Goal: Task Accomplishment & Management: Manage account settings

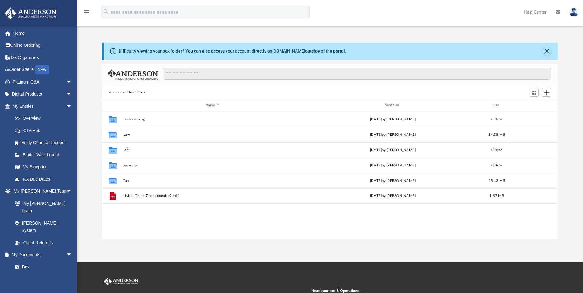
scroll to position [135, 452]
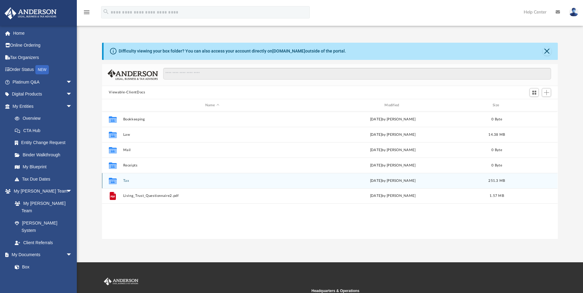
click at [127, 182] on button "Tax" at bounding box center [212, 181] width 178 height 4
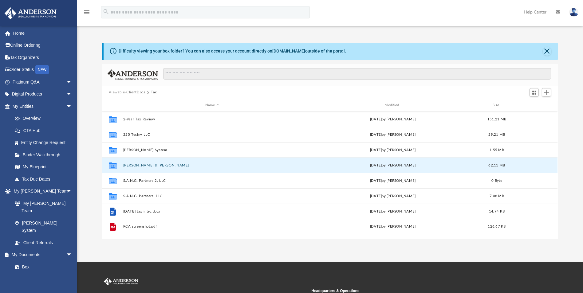
click at [140, 167] on button "[PERSON_NAME] & [PERSON_NAME]" at bounding box center [212, 166] width 178 height 4
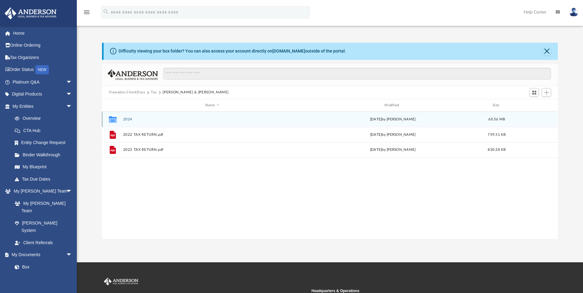
click at [129, 119] on button "2024" at bounding box center [212, 119] width 178 height 4
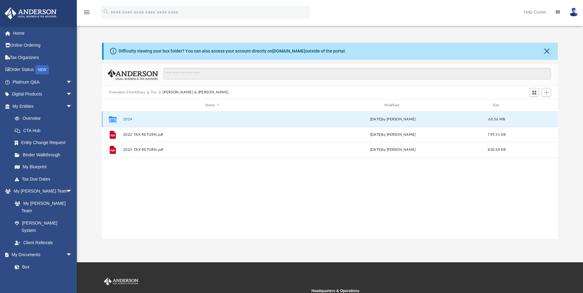
click at [129, 119] on button "2024" at bounding box center [212, 119] width 178 height 4
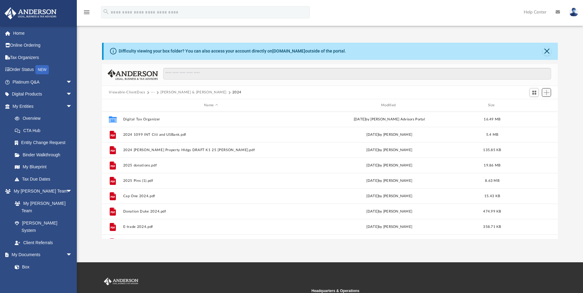
click at [548, 92] on span "Add" at bounding box center [546, 92] width 5 height 5
click at [536, 105] on li "Upload" at bounding box center [538, 105] width 20 height 6
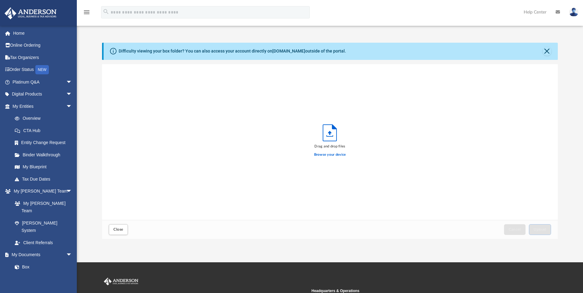
scroll to position [151, 452]
click at [325, 153] on label "Browse your device" at bounding box center [330, 155] width 32 height 6
click at [0, 0] on input "Browse your device" at bounding box center [0, 0] width 0 height 0
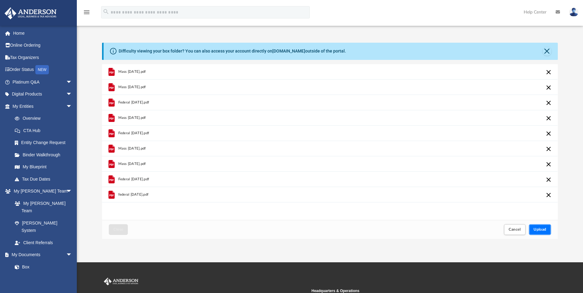
click at [544, 227] on button "Upload" at bounding box center [540, 230] width 22 height 11
